Goal: Transaction & Acquisition: Purchase product/service

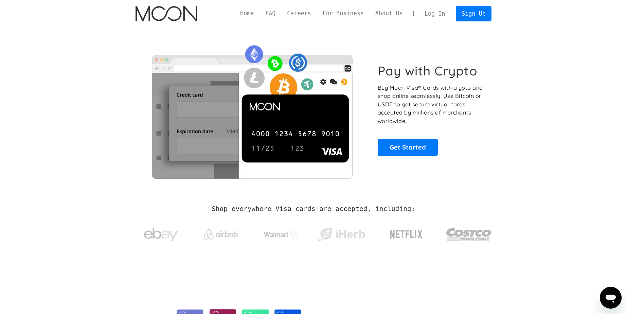
click at [434, 11] on link "Log In" at bounding box center [435, 13] width 32 height 15
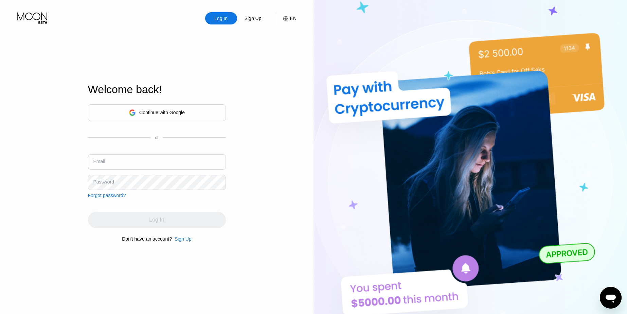
click at [182, 238] on div "Sign Up" at bounding box center [183, 238] width 17 height 5
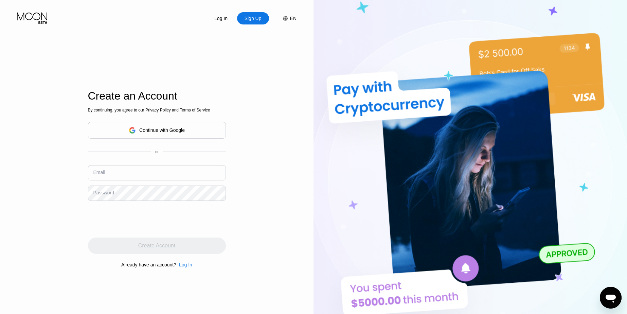
click at [121, 183] on div "Email" at bounding box center [157, 175] width 138 height 20
click at [112, 173] on input "text" at bounding box center [157, 172] width 138 height 15
paste input "HaBrA@BC2"
type input "HaBrA@BC2"
click at [120, 174] on input "HaBrA@BC2" at bounding box center [157, 172] width 138 height 15
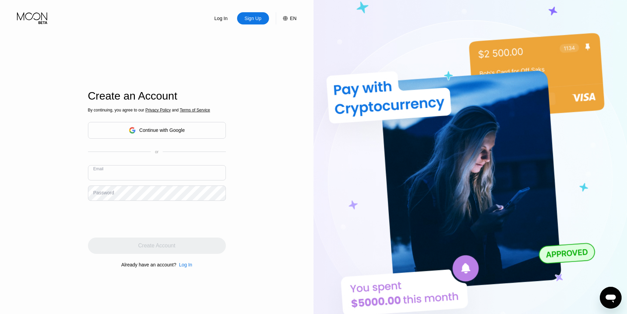
paste input "[EMAIL_ADDRESS][DOMAIN_NAME]"
type input "[EMAIL_ADDRESS][DOMAIN_NAME]"
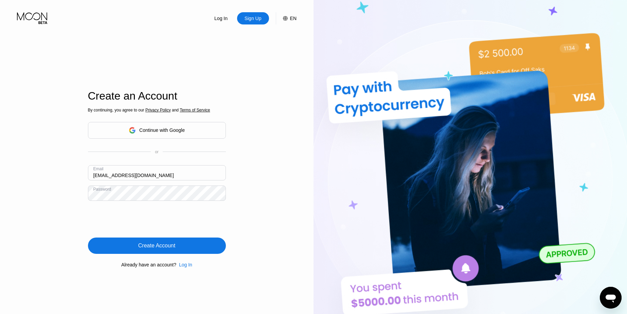
click at [112, 248] on div "Create Account" at bounding box center [157, 246] width 138 height 16
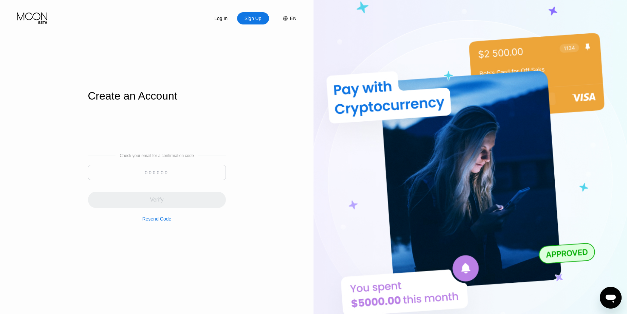
click at [194, 173] on input at bounding box center [157, 172] width 138 height 15
paste input "097579"
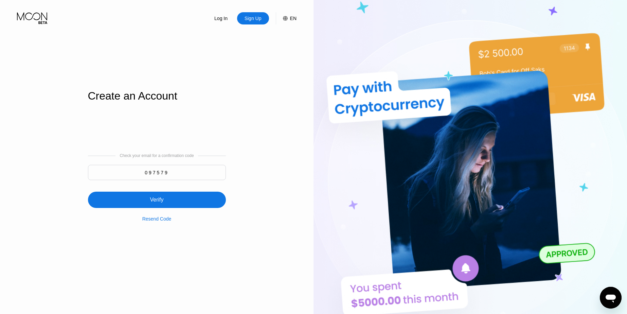
type input "097579"
click at [162, 202] on div "Verify" at bounding box center [157, 199] width 14 height 7
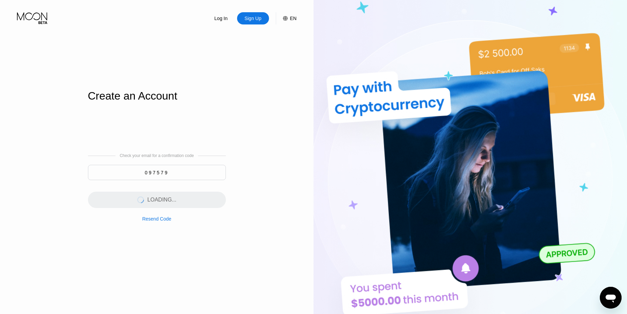
click at [185, 179] on input "097579" at bounding box center [157, 172] width 138 height 15
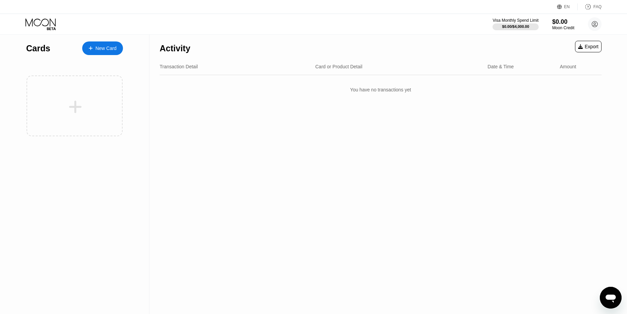
click at [567, 19] on div "$0.00" at bounding box center [564, 21] width 22 height 7
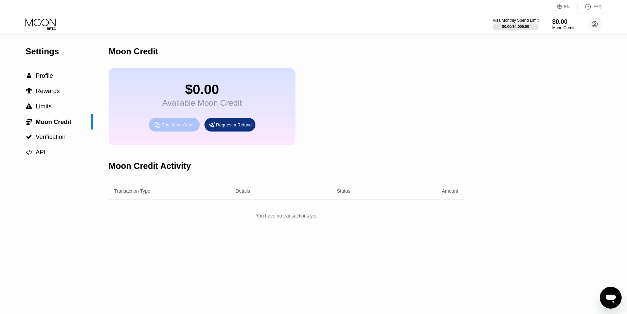
click at [169, 128] on div "Buy Moon Credit" at bounding box center [178, 125] width 33 height 6
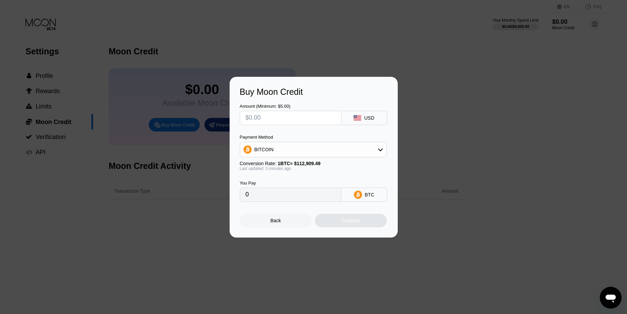
click at [270, 120] on input "text" at bounding box center [291, 118] width 90 height 14
type input "$85"
type input "0.00075319"
click at [333, 223] on div "Continue" at bounding box center [351, 221] width 72 height 14
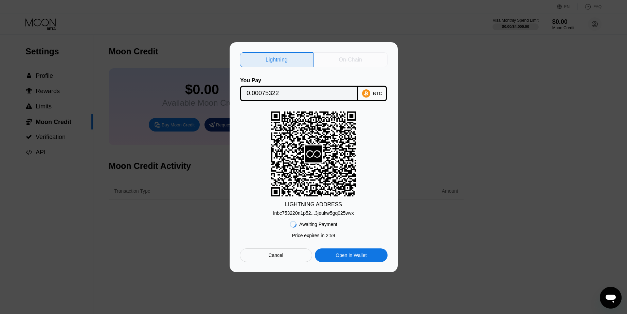
click at [330, 58] on div "On-Chain" at bounding box center [351, 59] width 74 height 15
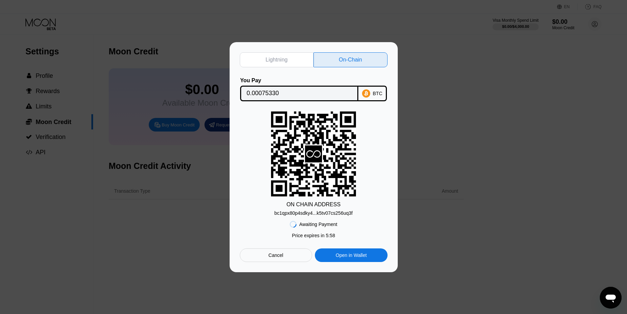
click at [311, 212] on div "bc1qpx80p4sdky4...k5tv07cs256uq3f" at bounding box center [314, 212] width 78 height 5
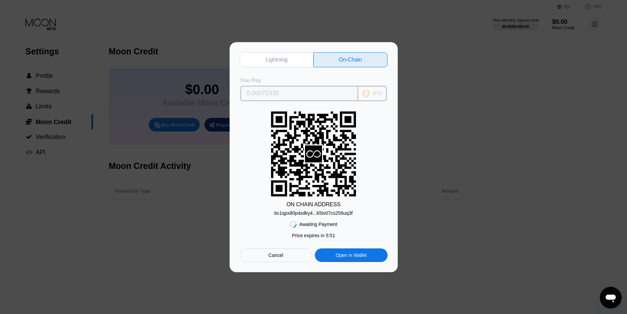
click at [270, 95] on input "0.00075330" at bounding box center [299, 94] width 105 height 14
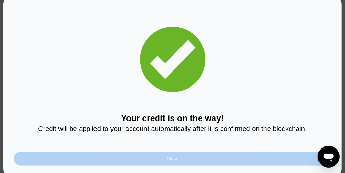
click at [201, 161] on div "Close" at bounding box center [173, 159] width 318 height 14
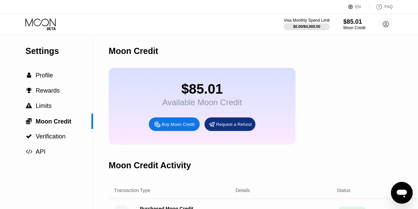
click at [44, 28] on icon at bounding box center [41, 24] width 32 height 12
